Goal: Information Seeking & Learning: Learn about a topic

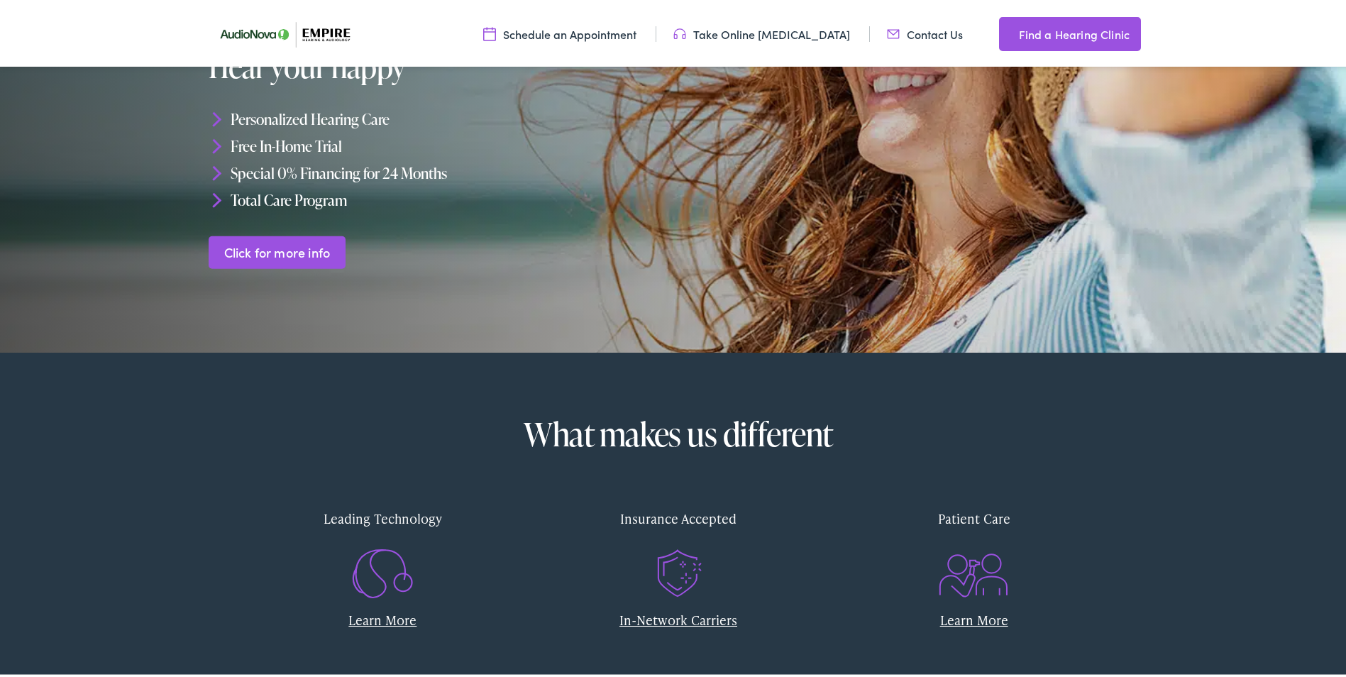
scroll to position [284, 0]
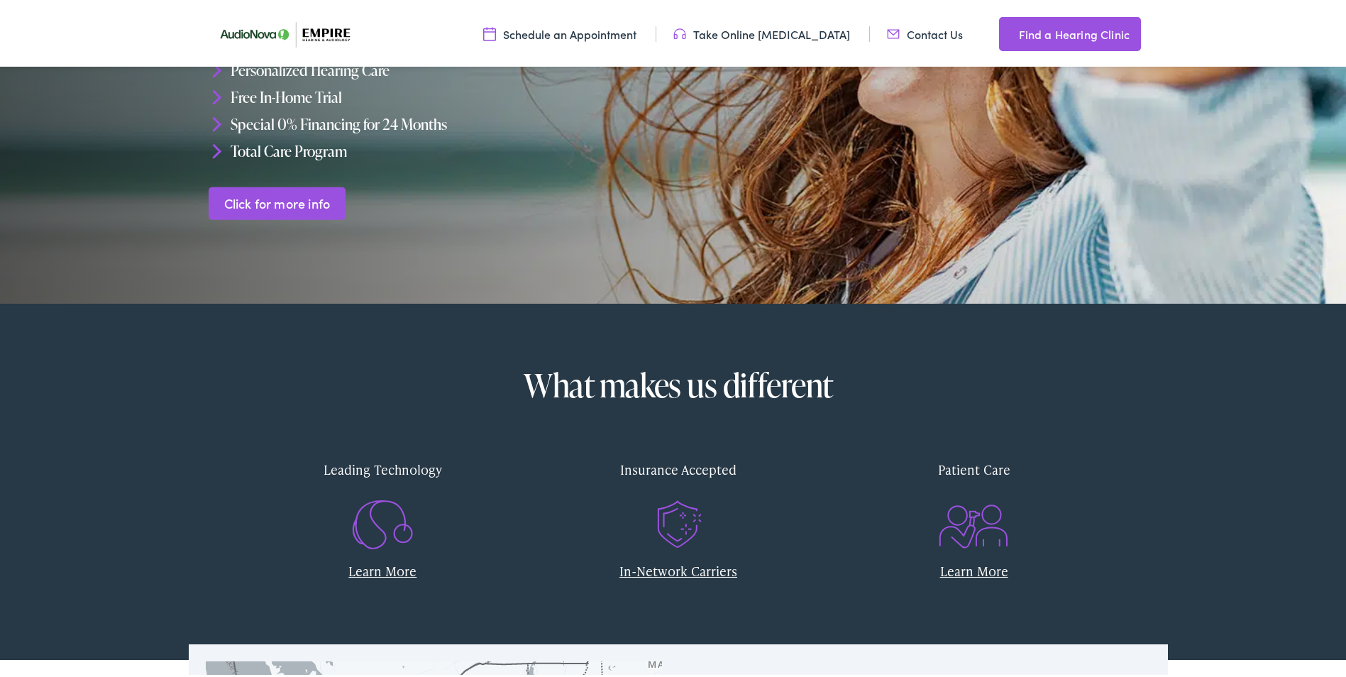
click at [683, 572] on link "In-Network Carriers" at bounding box center [678, 568] width 118 height 18
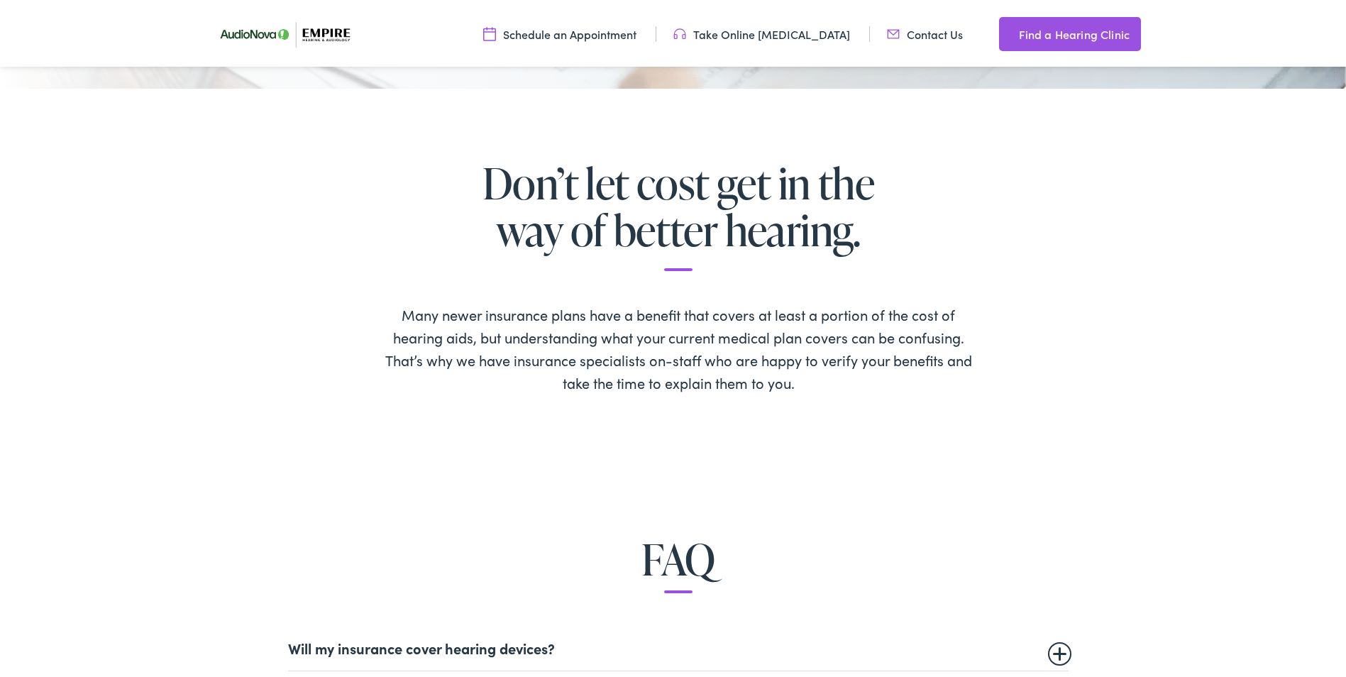
scroll to position [638, 0]
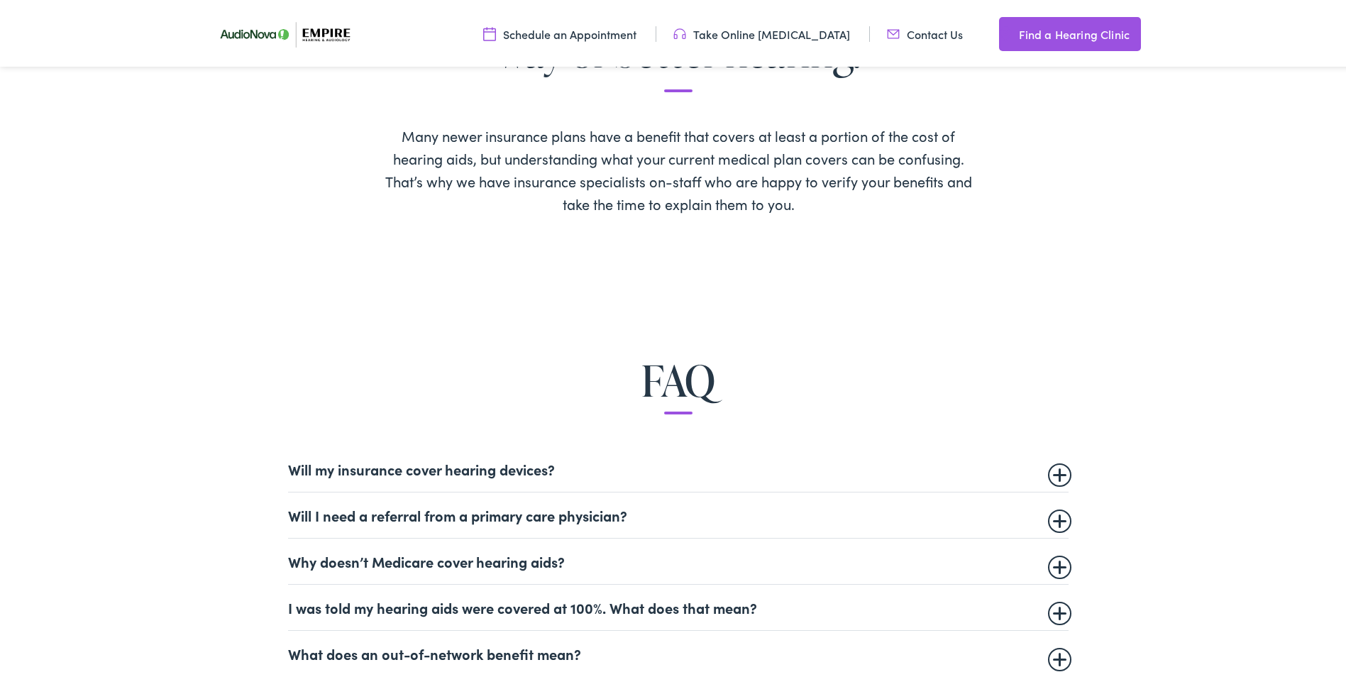
click at [1060, 468] on summary "Will my insurance cover hearing devices?" at bounding box center [678, 465] width 780 height 17
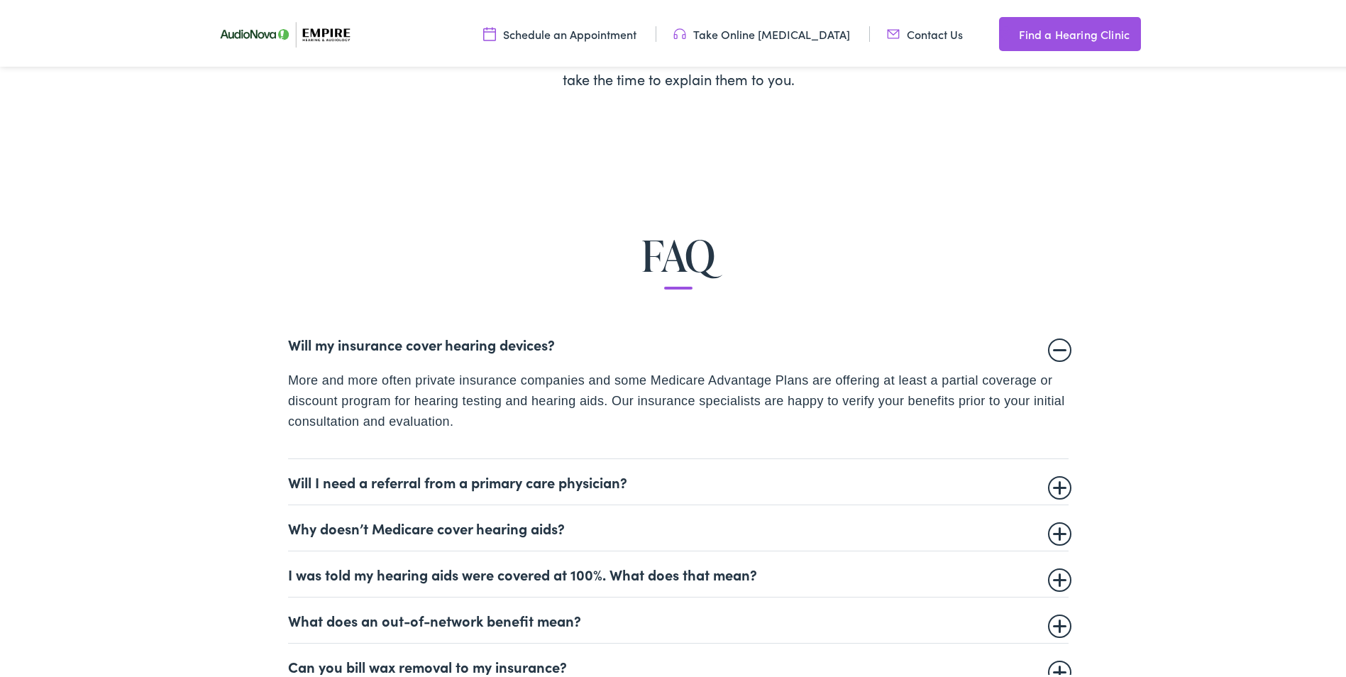
scroll to position [780, 0]
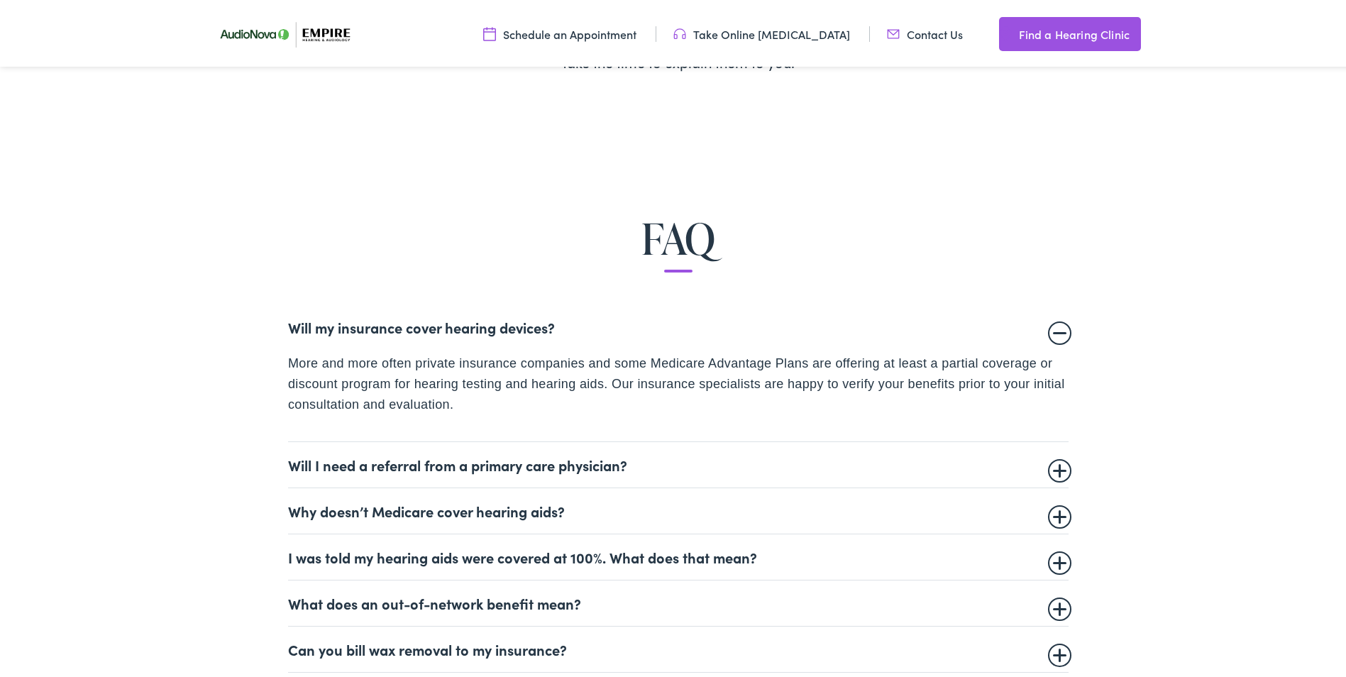
click at [1058, 464] on summary "Will I need a referral from a primary care physician?" at bounding box center [678, 461] width 780 height 17
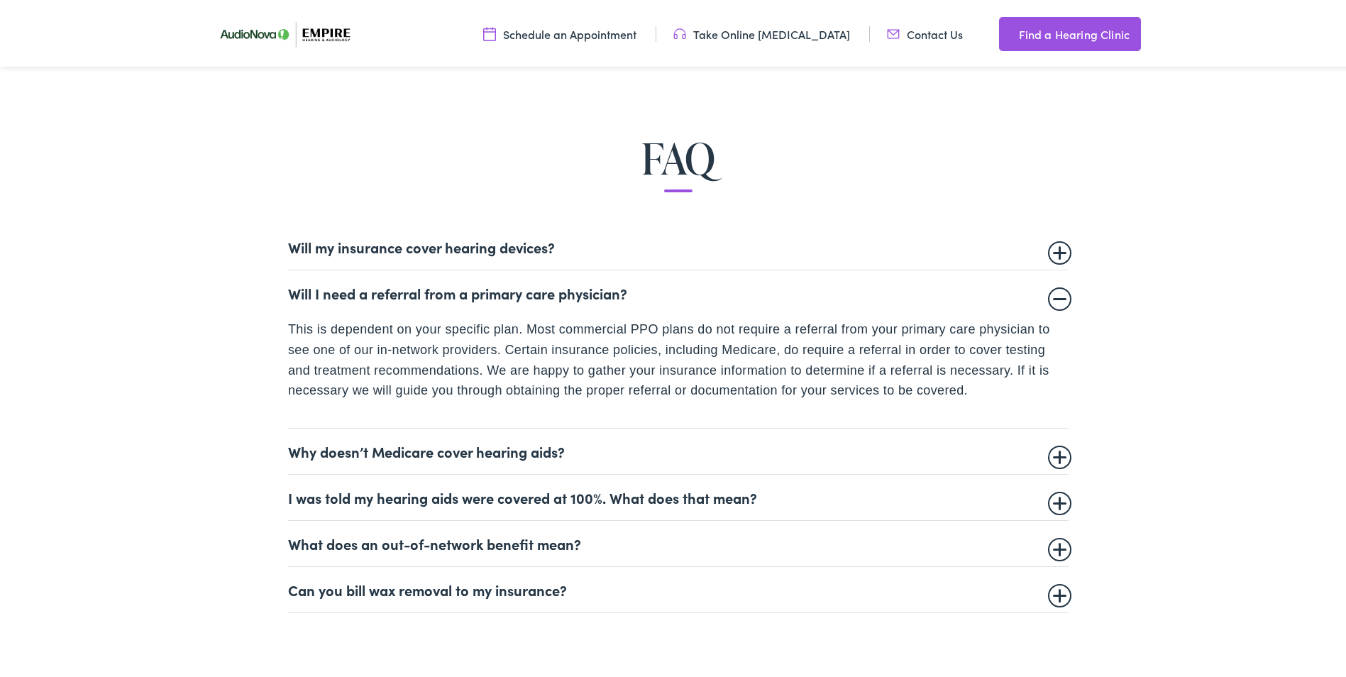
scroll to position [922, 0]
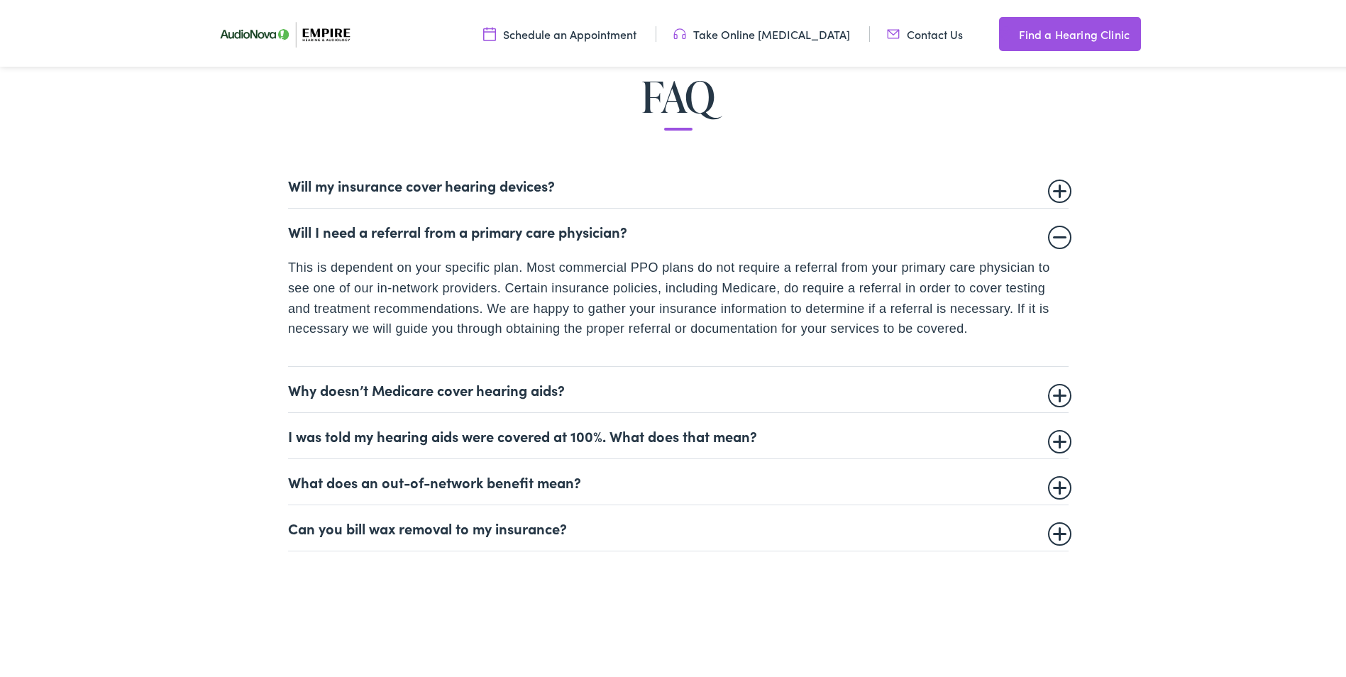
click at [1055, 437] on summary "I was told my hearing aids were covered at 100%. What does that mean?" at bounding box center [678, 432] width 780 height 17
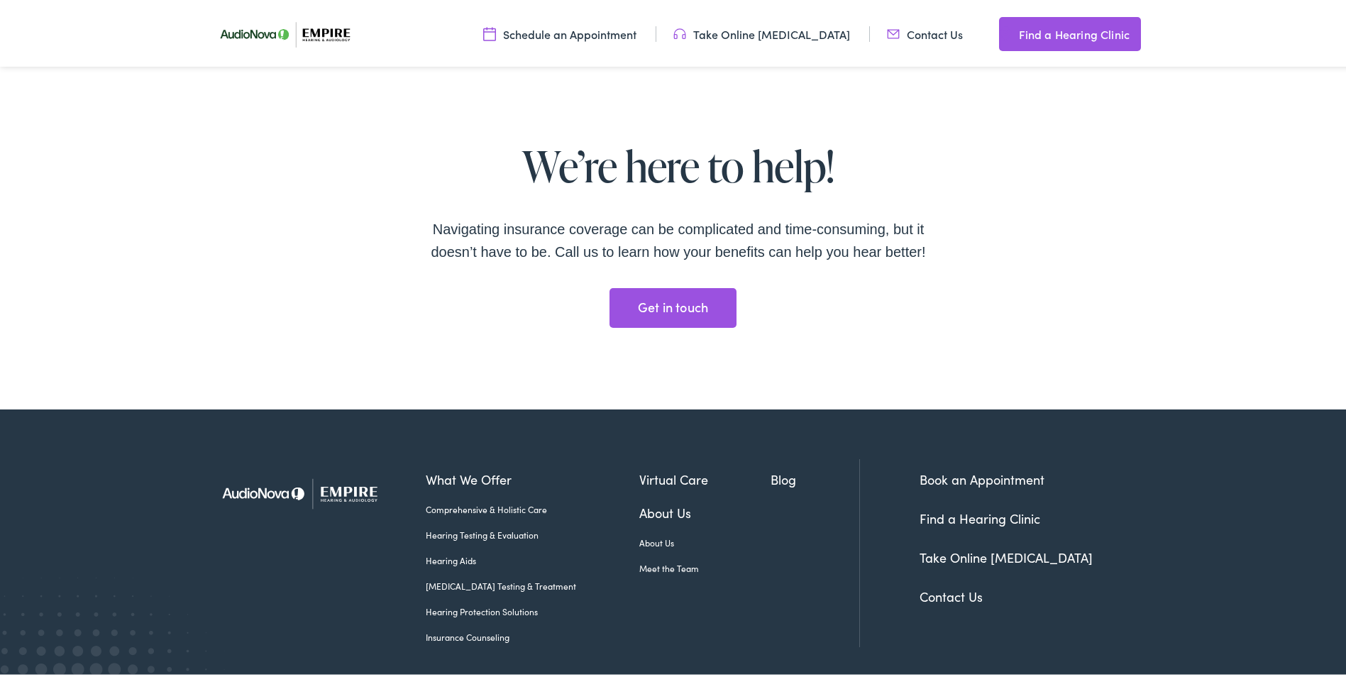
scroll to position [2766, 0]
